Goal: Information Seeking & Learning: Check status

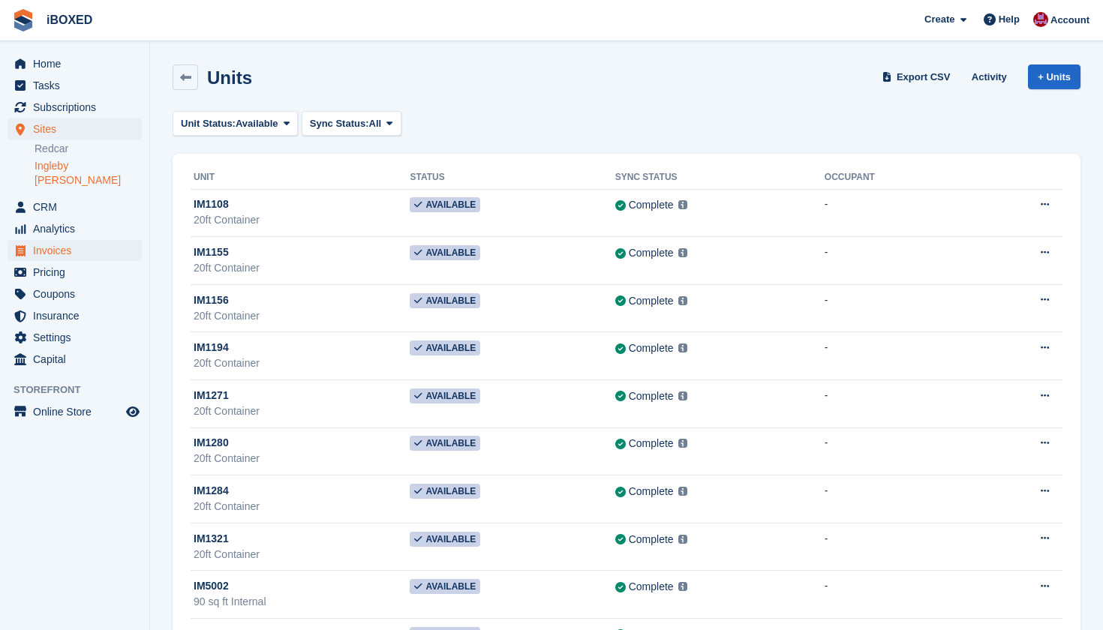
click at [101, 240] on span "Invoices" at bounding box center [78, 250] width 90 height 21
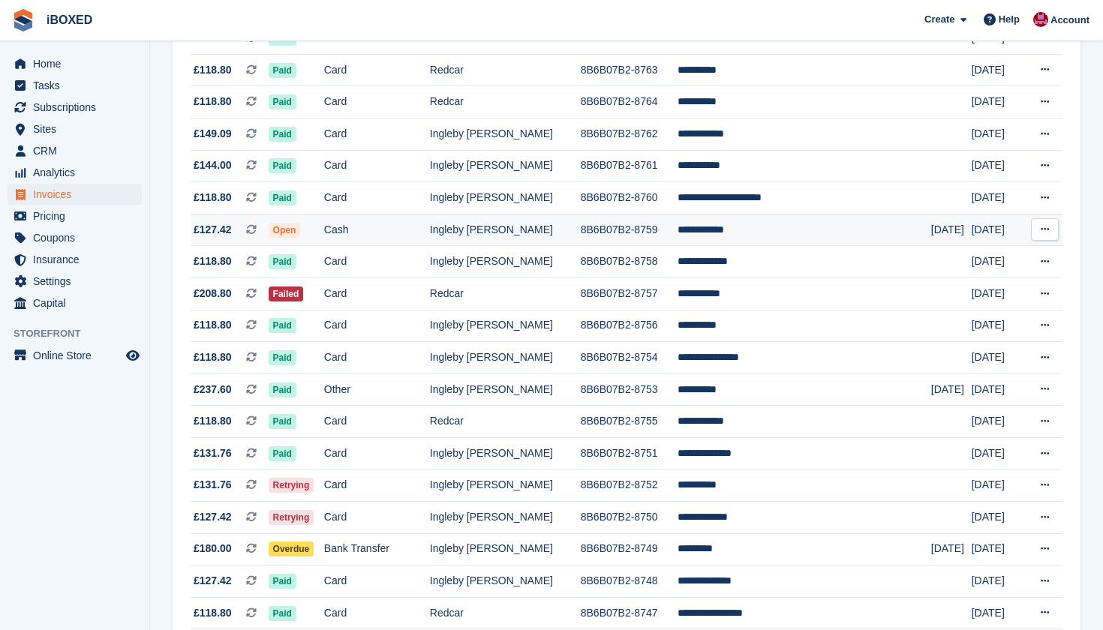
scroll to position [737, 0]
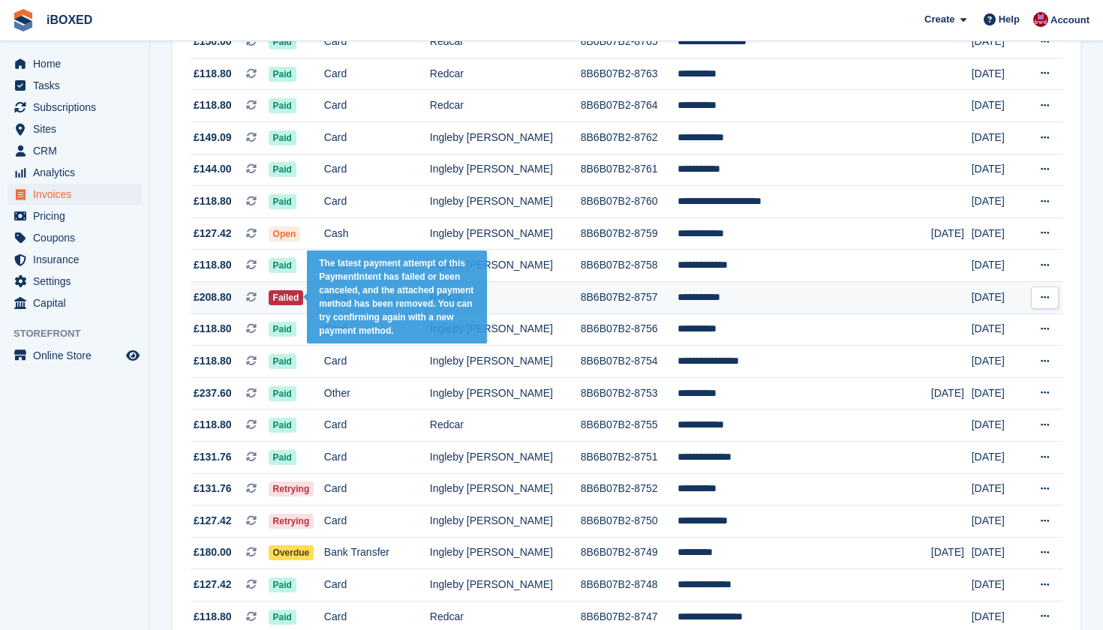
click at [304, 305] on span "Failed" at bounding box center [286, 297] width 35 height 15
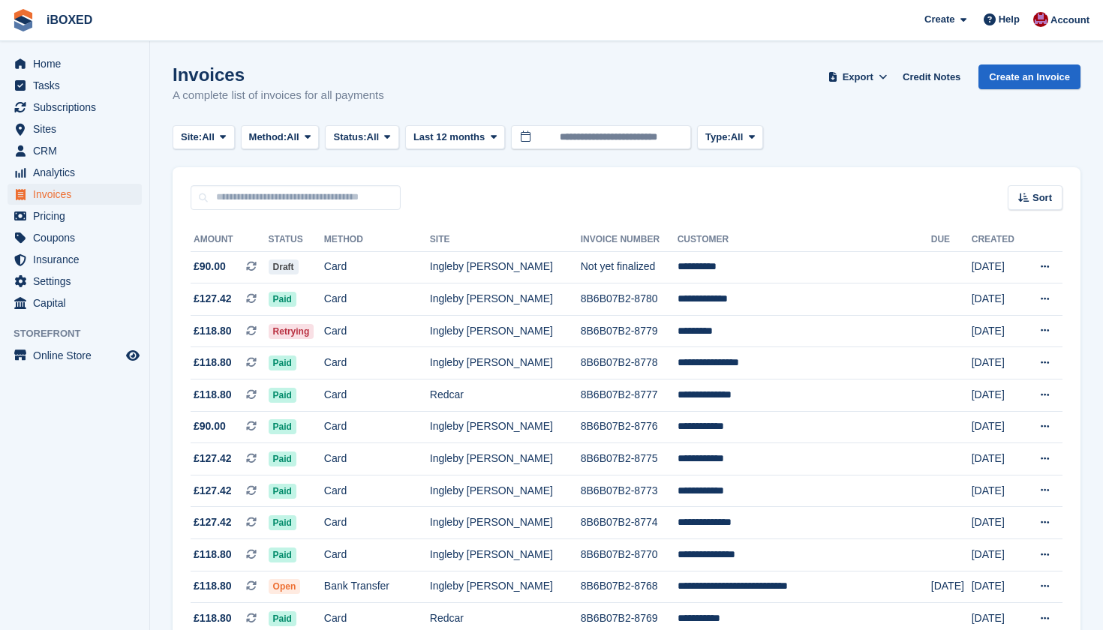
scroll to position [737, 0]
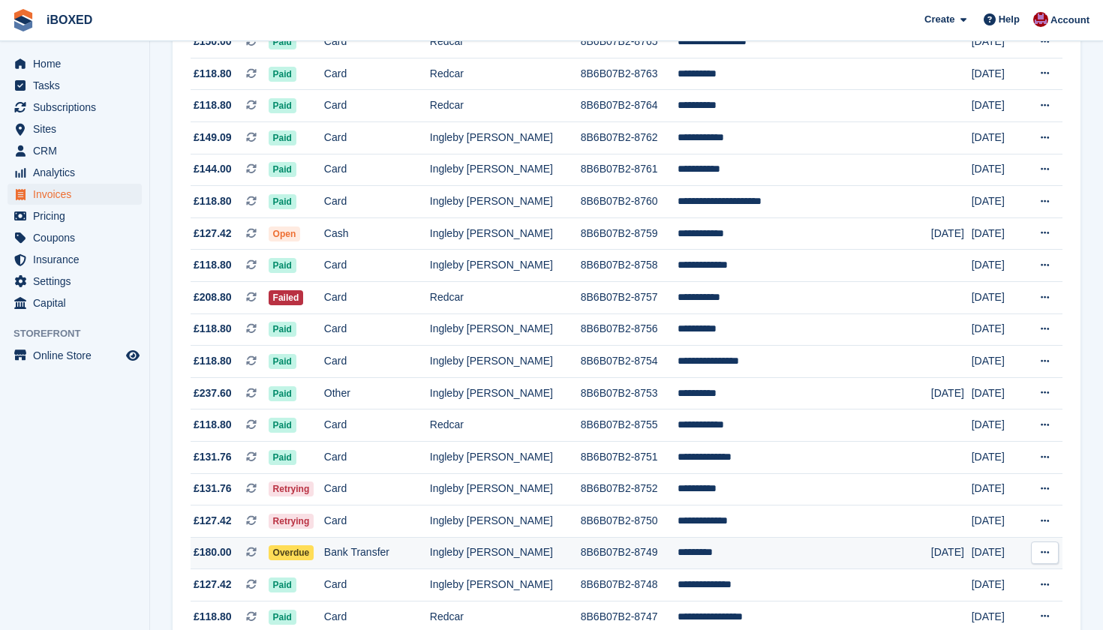
click at [324, 569] on td "Overdue" at bounding box center [297, 553] width 56 height 32
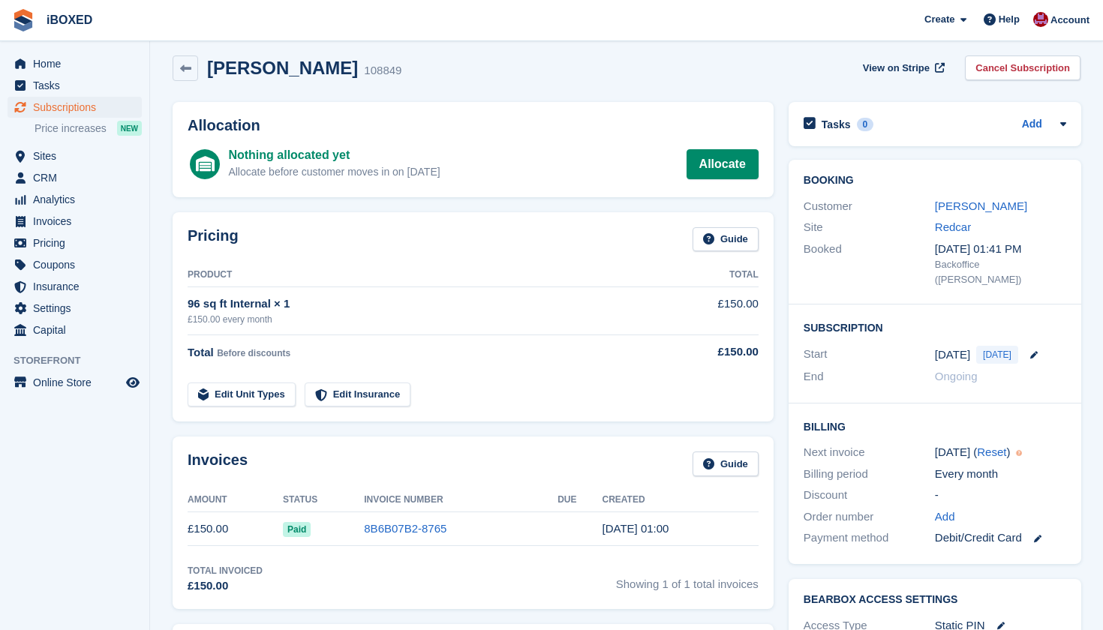
scroll to position [8, 0]
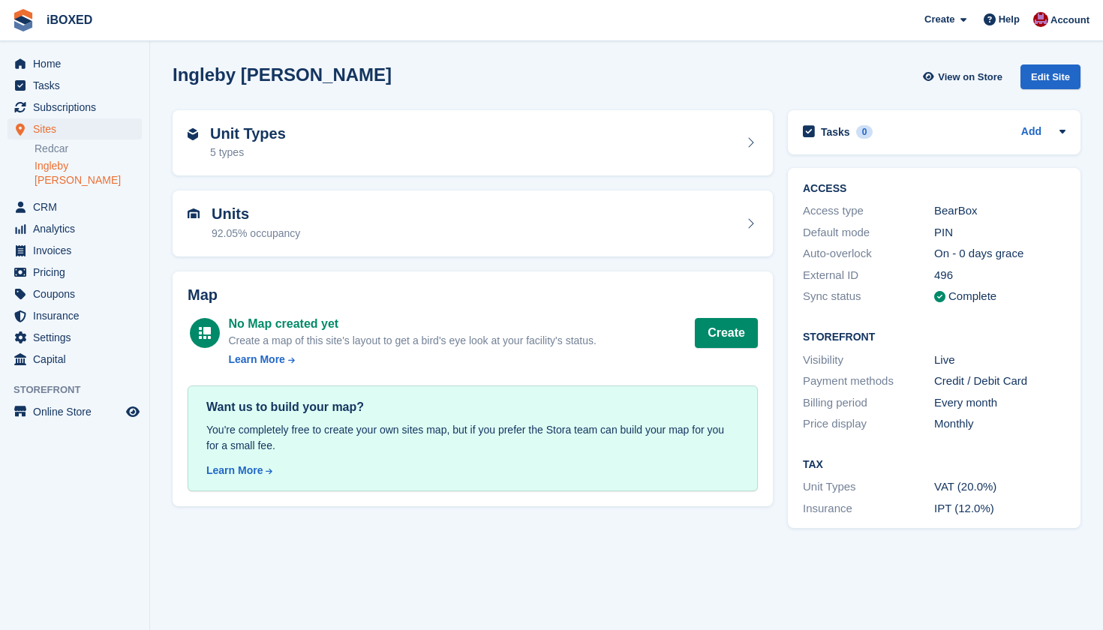
click at [306, 225] on div "Units 92.05% occupancy" at bounding box center [473, 224] width 570 height 36
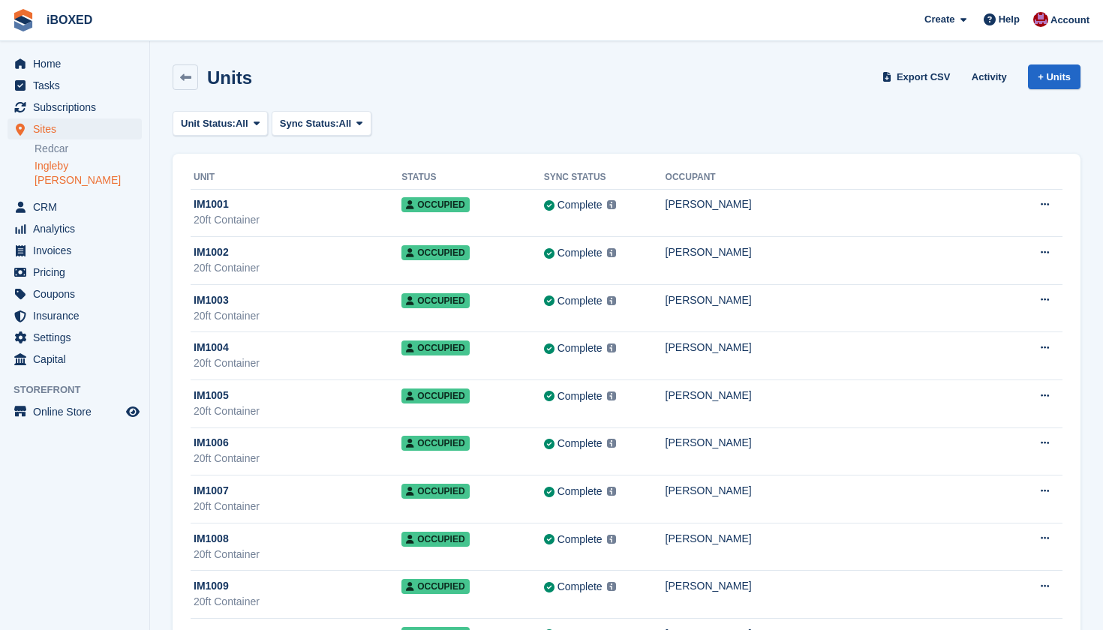
click at [236, 122] on span "Unit Status:" at bounding box center [208, 123] width 55 height 15
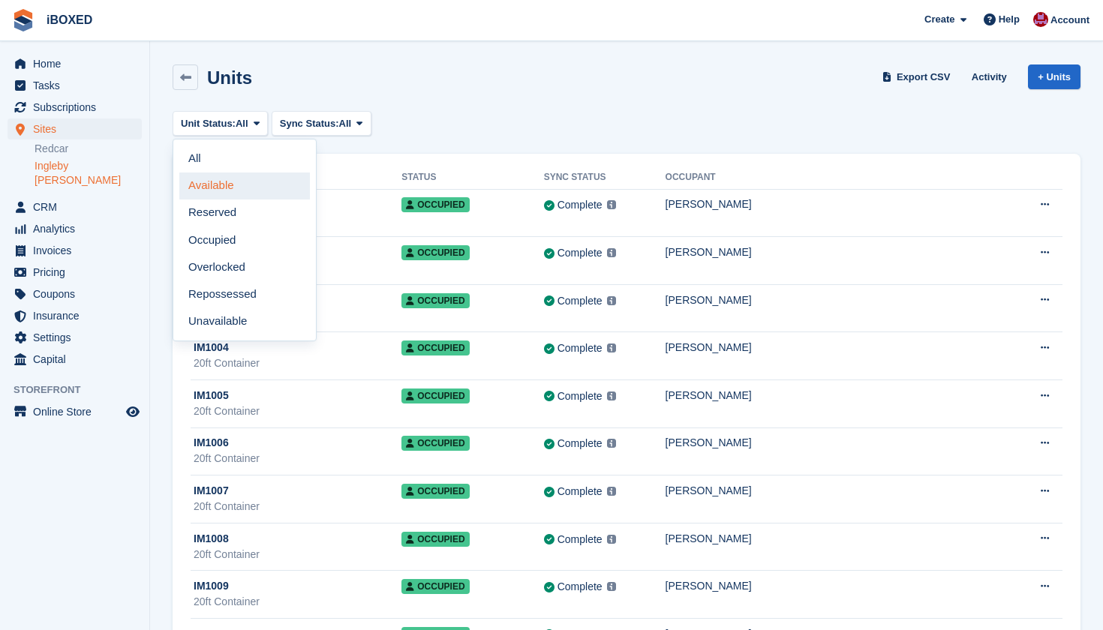
click at [236, 187] on link "Available" at bounding box center [244, 186] width 131 height 27
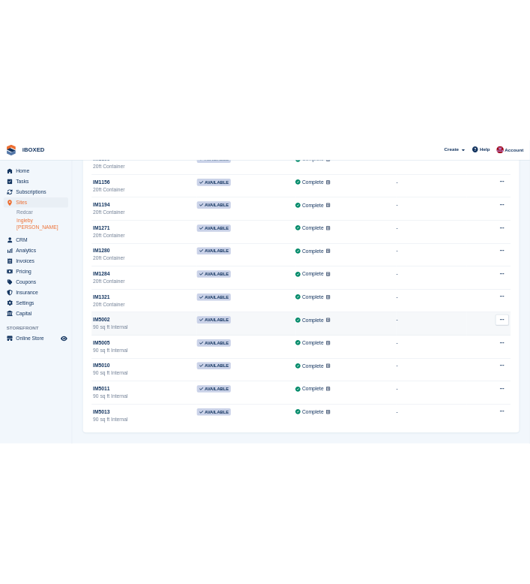
scroll to position [214, 0]
